Goal: Information Seeking & Learning: Learn about a topic

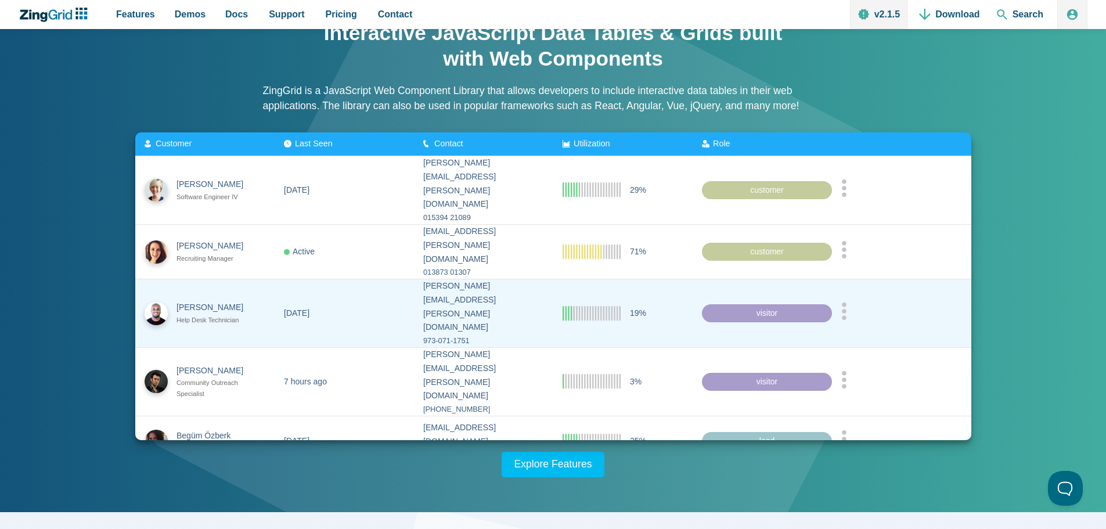
scroll to position [55, 0]
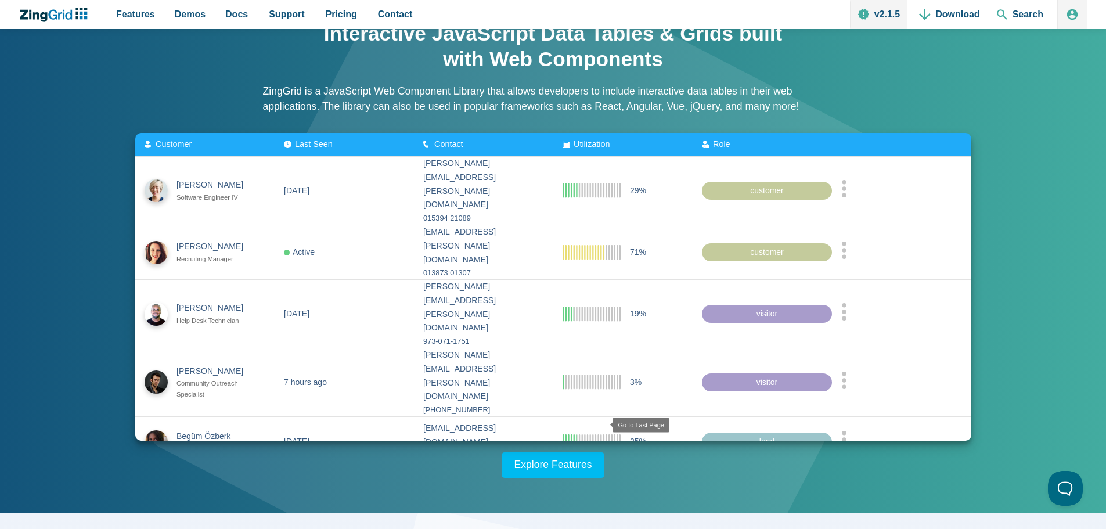
click at [600, 477] on zg-icon "lastpage" at bounding box center [604, 483] width 12 height 12
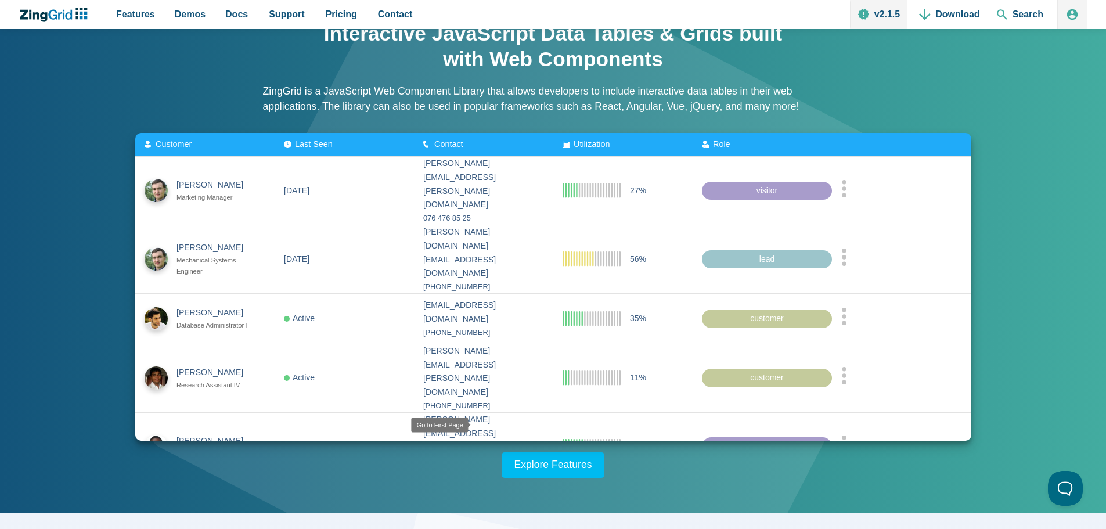
click at [483, 491] on zg-icon "firstpage" at bounding box center [489, 497] width 12 height 12
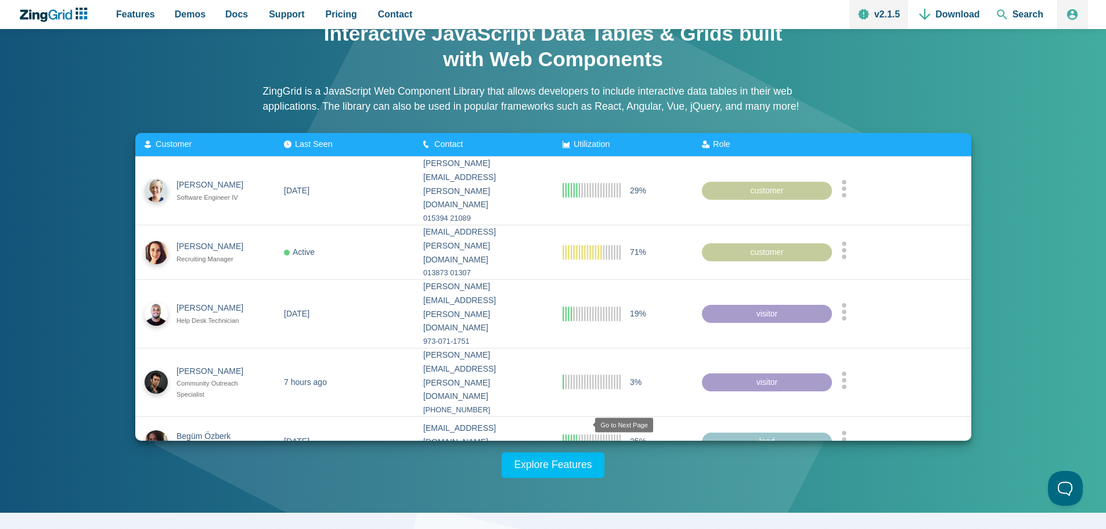
click at [583, 477] on zg-icon "nextpage" at bounding box center [586, 483] width 12 height 12
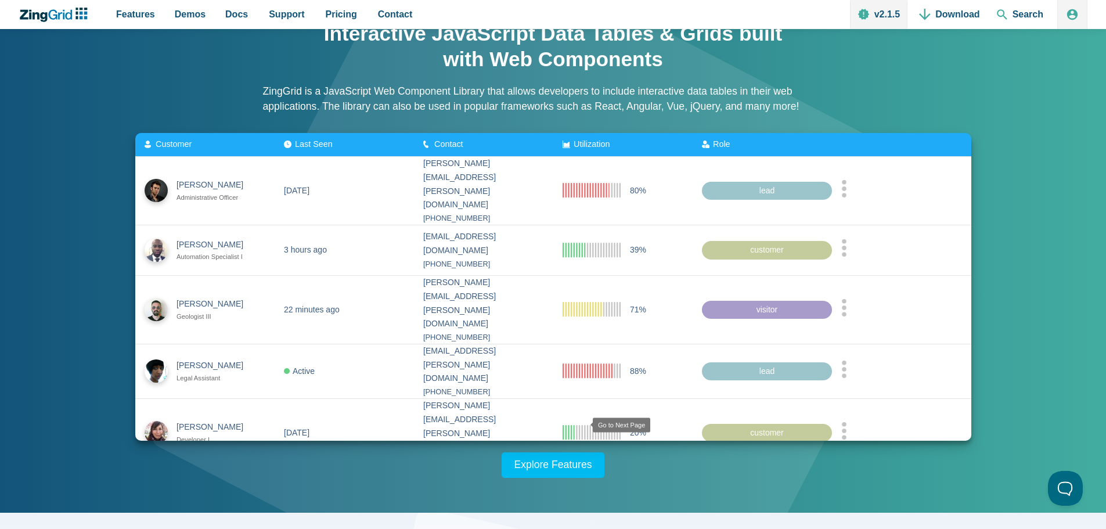
click at [583, 477] on zg-icon "nextpage" at bounding box center [584, 483] width 12 height 12
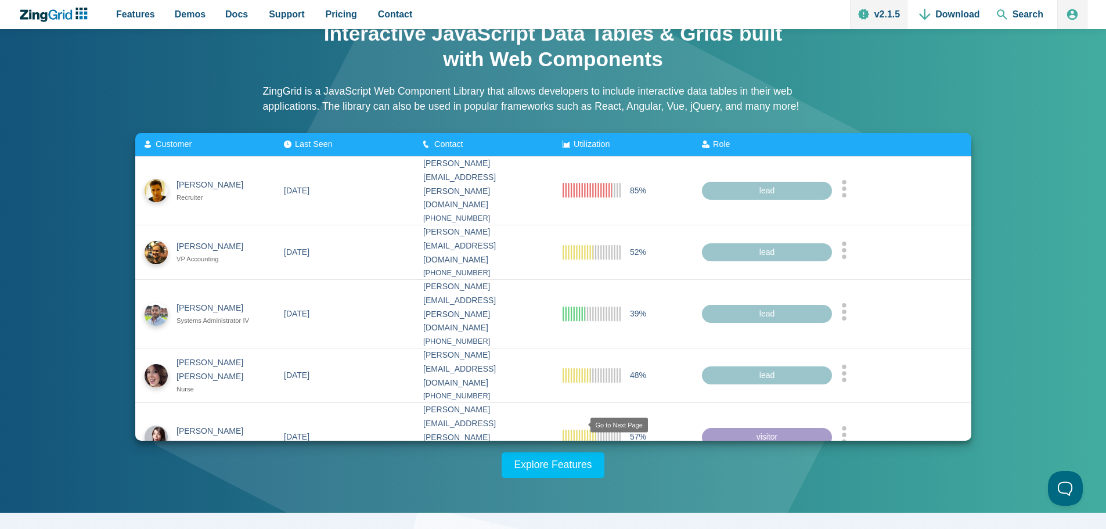
click at [576, 481] on zg-icon "nextpage" at bounding box center [582, 487] width 12 height 12
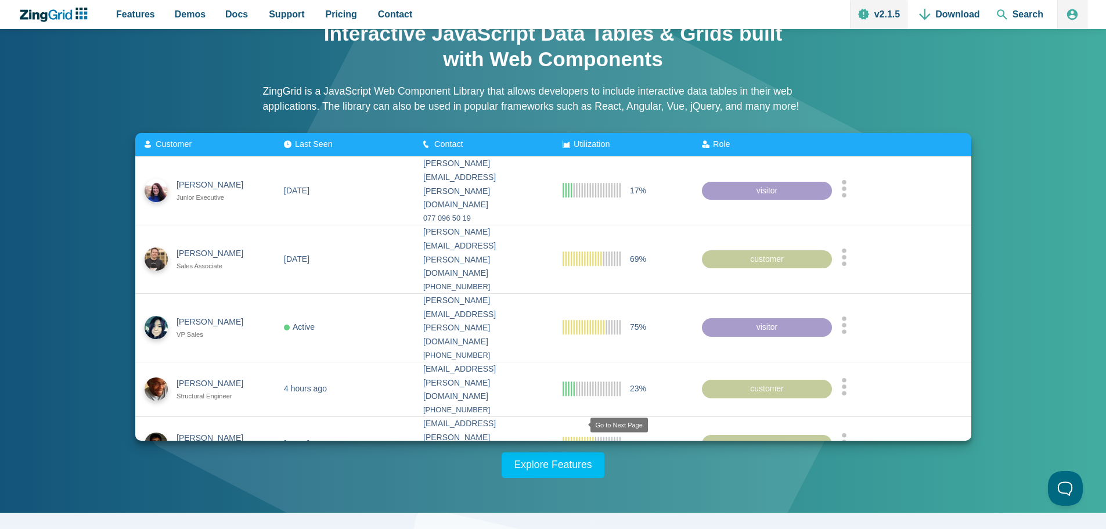
click at [576, 481] on zg-icon "nextpage" at bounding box center [582, 487] width 12 height 12
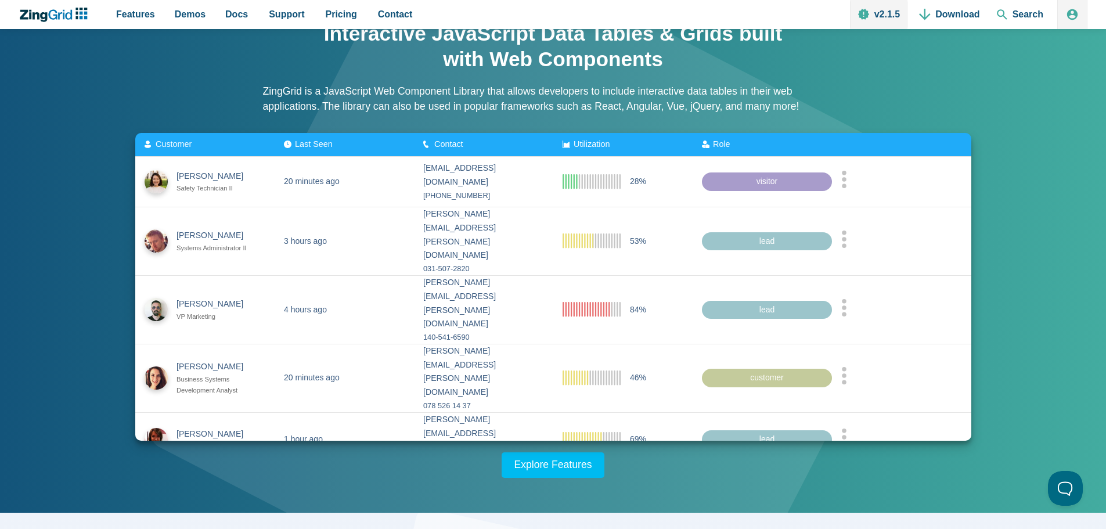
click at [576, 477] on zg-icon "nextpage" at bounding box center [582, 483] width 12 height 12
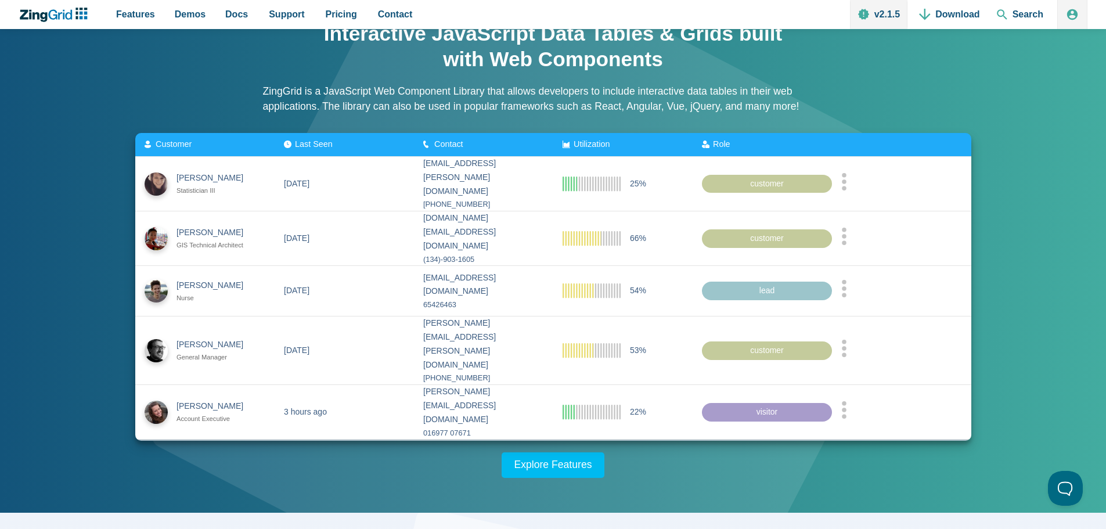
click at [576, 449] on zg-icon "nextpage" at bounding box center [582, 455] width 12 height 12
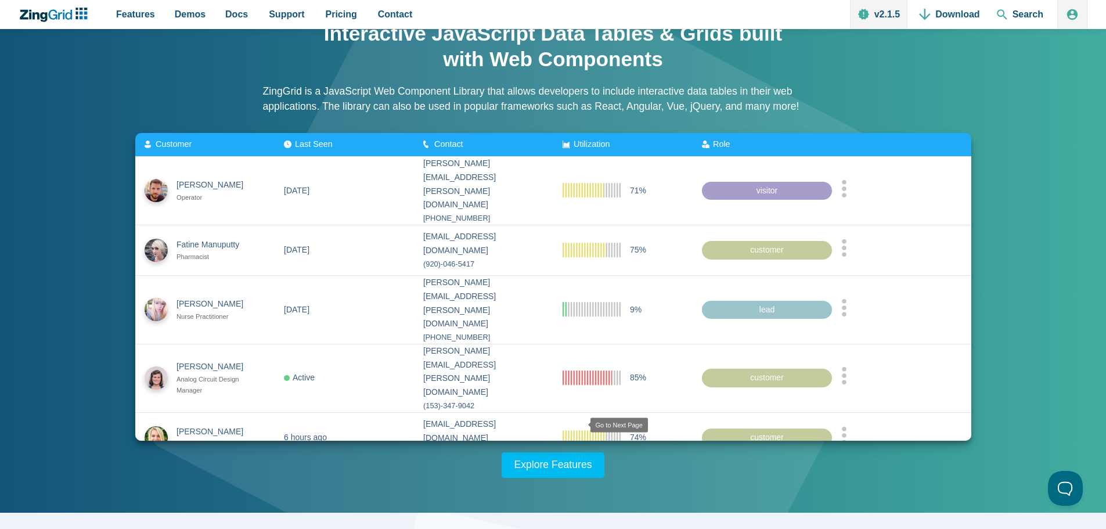
click at [576, 473] on zg-icon "nextpage" at bounding box center [582, 479] width 12 height 12
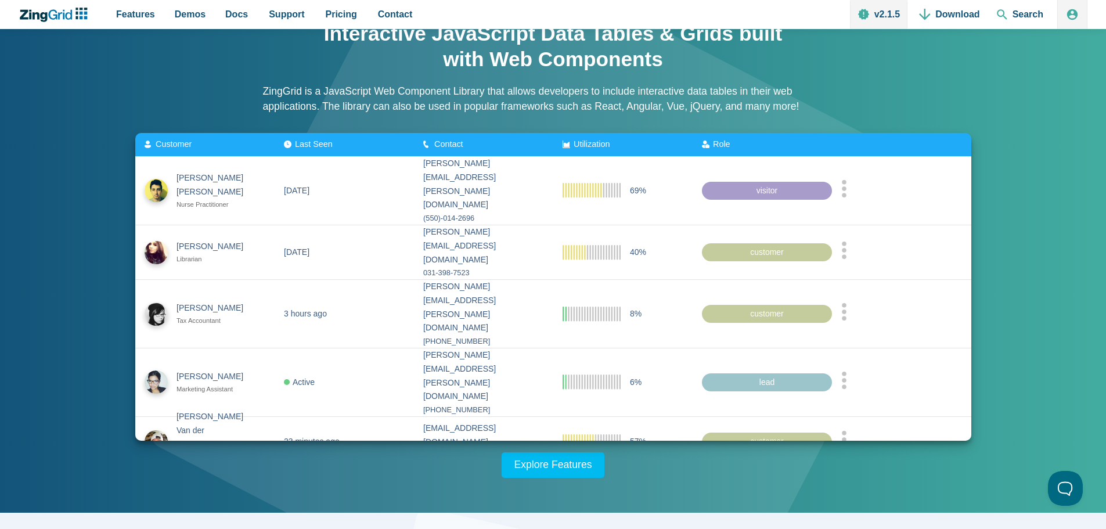
click at [576, 477] on zg-icon "nextpage" at bounding box center [582, 483] width 12 height 12
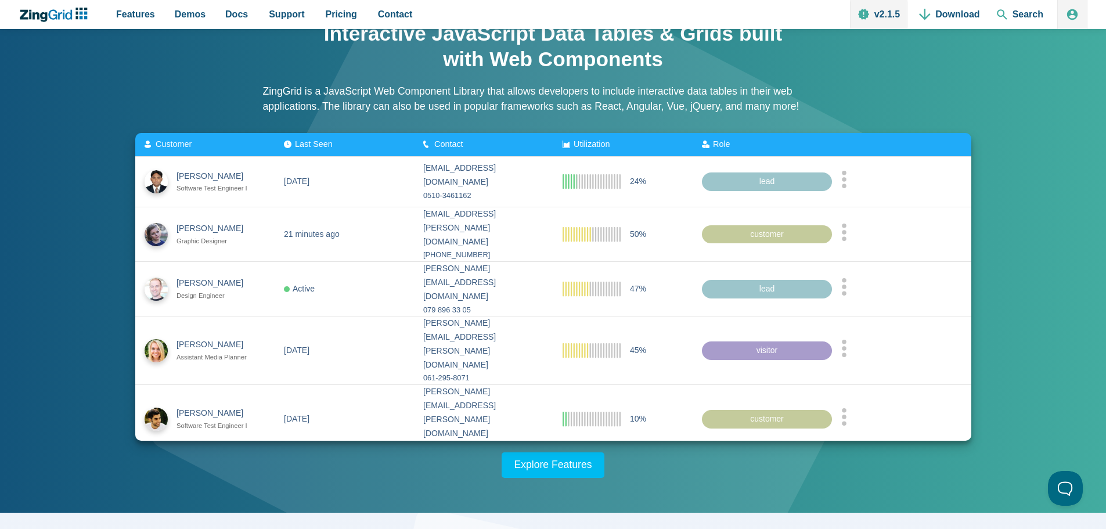
click at [576, 463] on zg-icon "nextpage" at bounding box center [582, 469] width 12 height 12
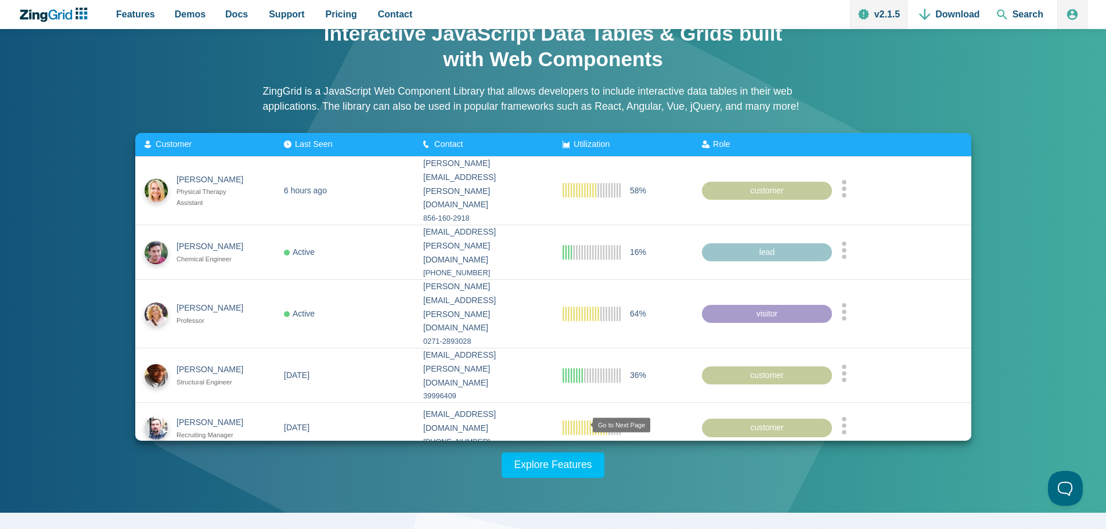
click at [572, 463] on zg-button "nextpage" at bounding box center [580, 469] width 17 height 12
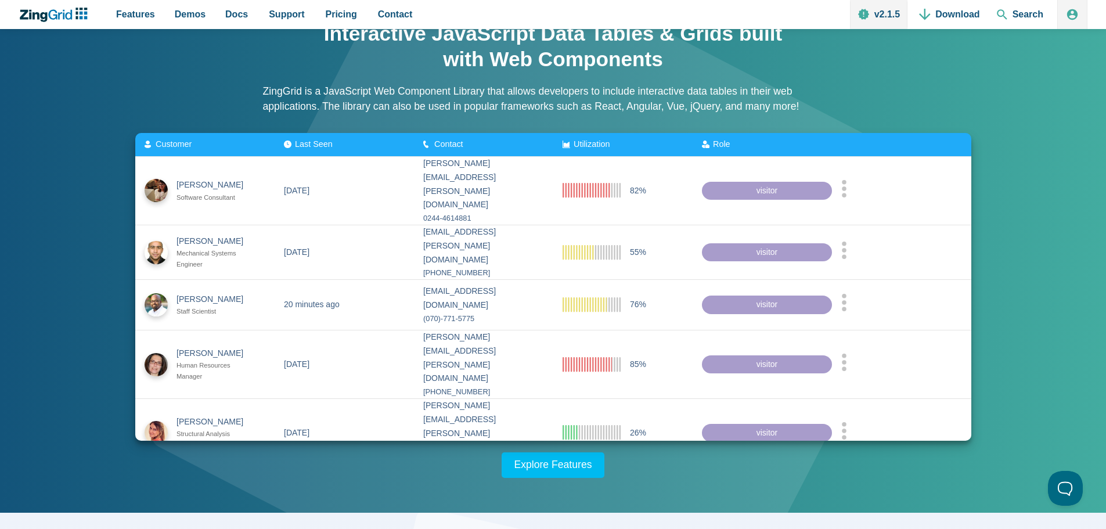
click at [572, 477] on zg-button "nextpage" at bounding box center [580, 483] width 17 height 12
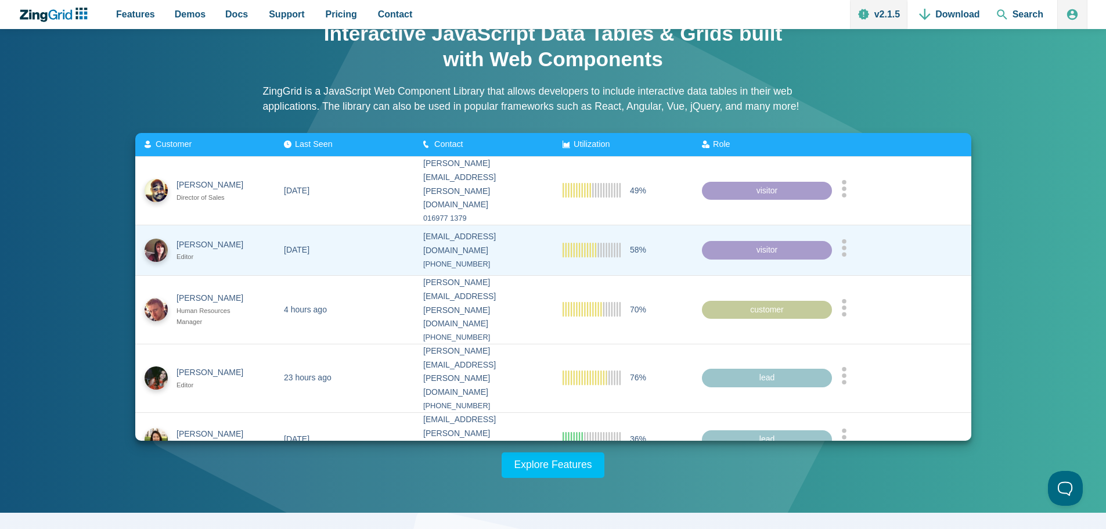
click at [761, 241] on div "visitor" at bounding box center [767, 250] width 130 height 19
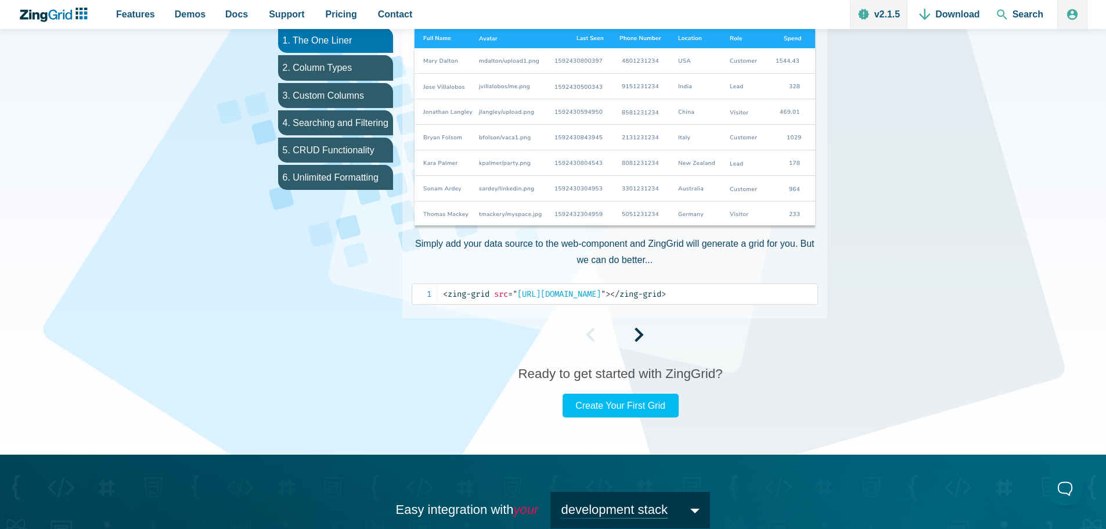
scroll to position [621, 0]
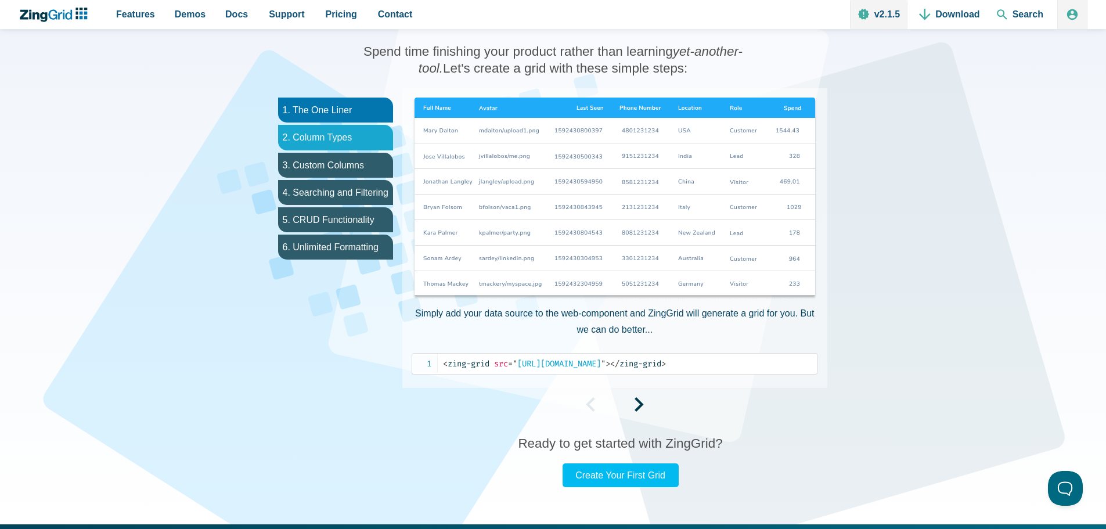
click at [379, 140] on li "2. Column Types" at bounding box center [335, 137] width 115 height 25
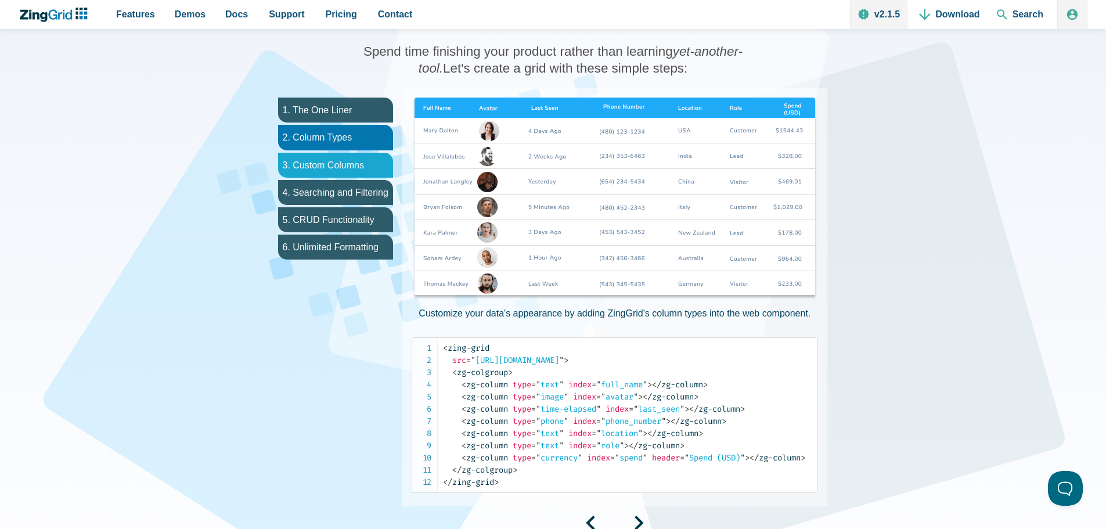
click at [366, 163] on li "3. Custom Columns" at bounding box center [335, 165] width 115 height 25
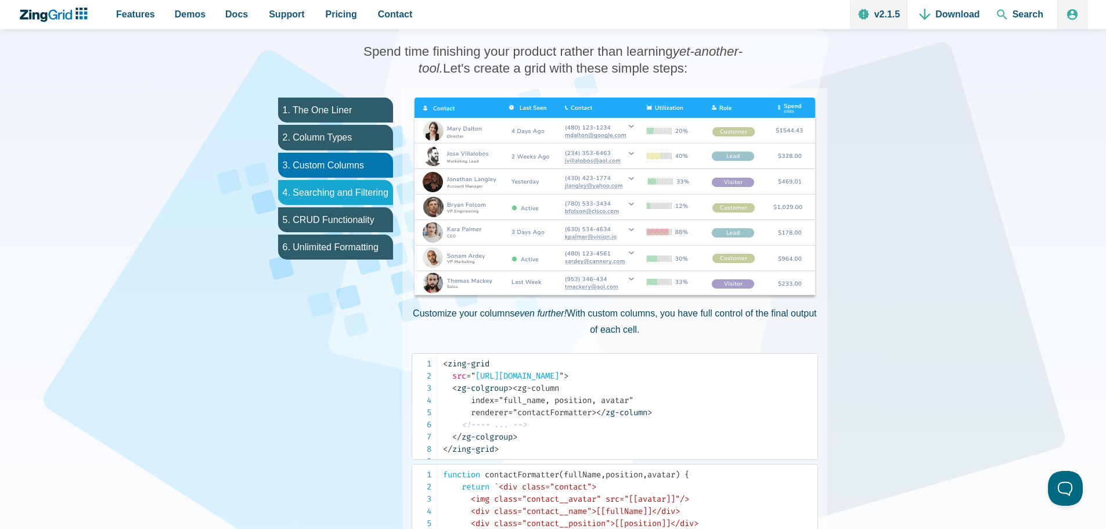
click at [360, 201] on li "4. Searching and Filtering" at bounding box center [335, 192] width 115 height 25
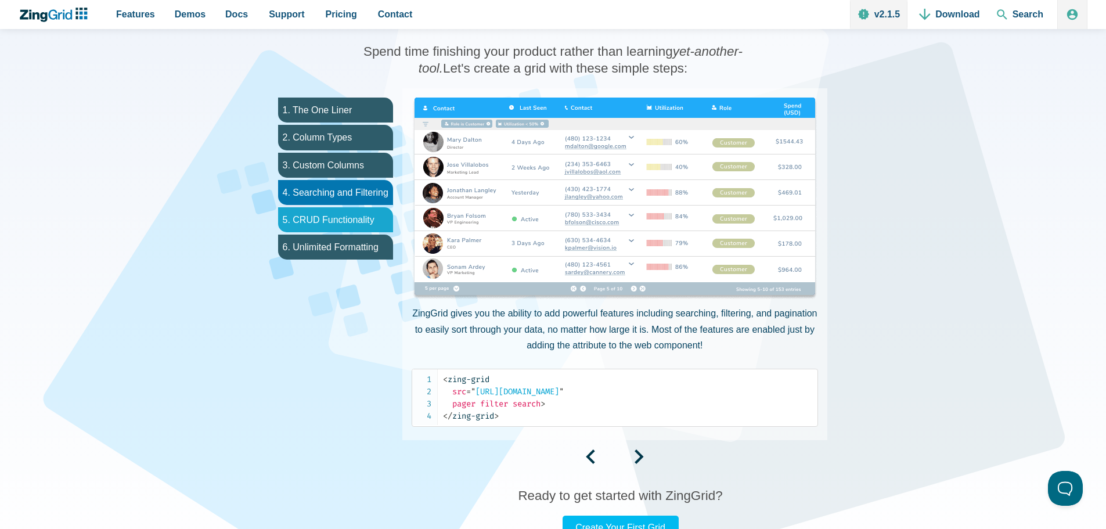
click at [352, 215] on li "5. CRUD Functionality" at bounding box center [335, 219] width 115 height 25
